Goal: Information Seeking & Learning: Check status

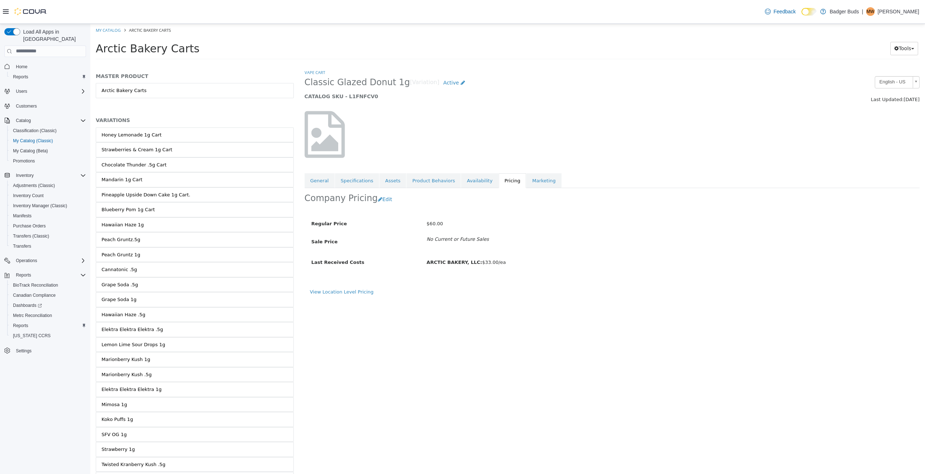
scroll to position [1746, 0]
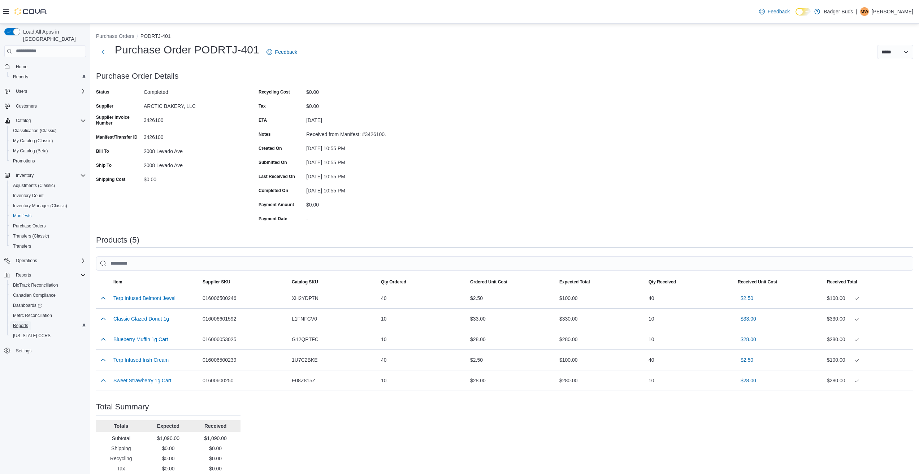
click at [18, 323] on span "Reports" at bounding box center [20, 326] width 15 height 6
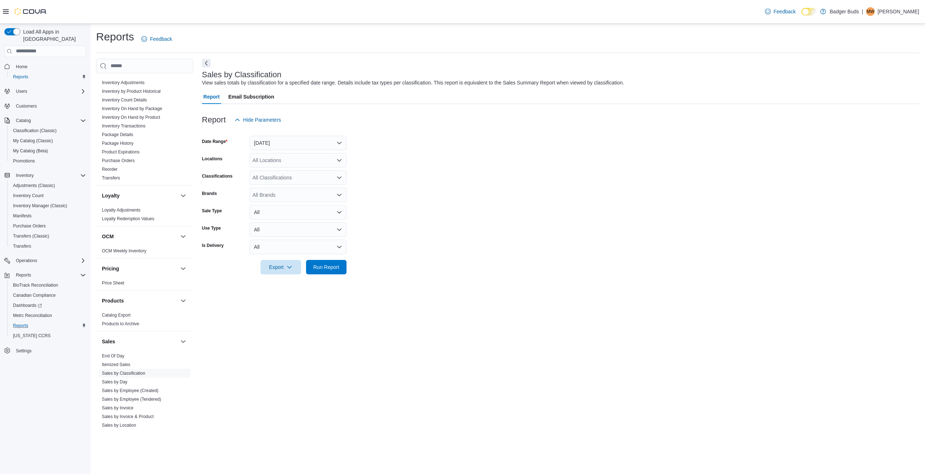
scroll to position [253, 0]
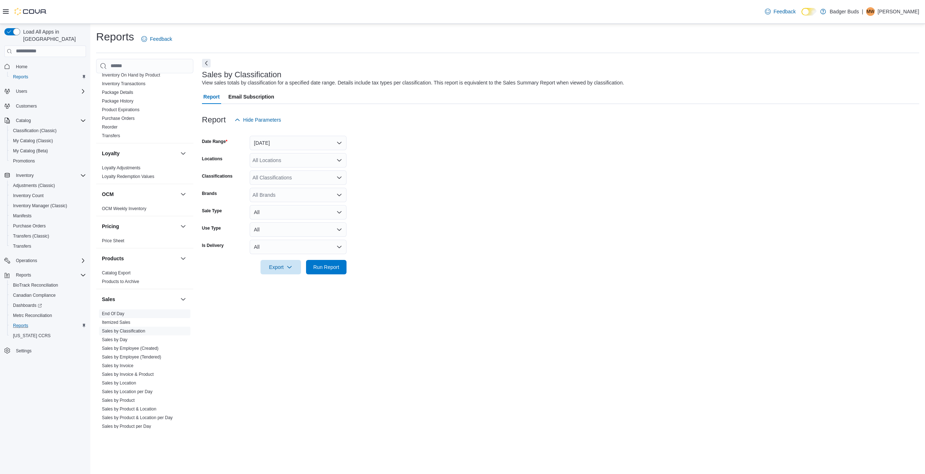
click at [133, 314] on span "End Of Day" at bounding box center [144, 314] width 91 height 9
click at [111, 312] on link "End Of Day" at bounding box center [113, 313] width 22 height 5
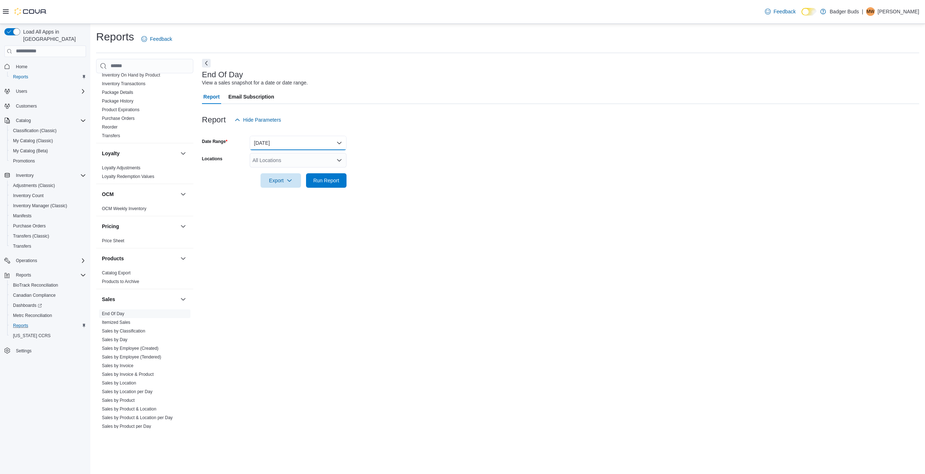
click at [339, 140] on button "[DATE]" at bounding box center [298, 143] width 97 height 14
click at [264, 186] on span "[DATE]" at bounding box center [302, 186] width 82 height 9
click at [323, 178] on span "Run Report" at bounding box center [326, 180] width 26 height 7
